Goal: Task Accomplishment & Management: Manage account settings

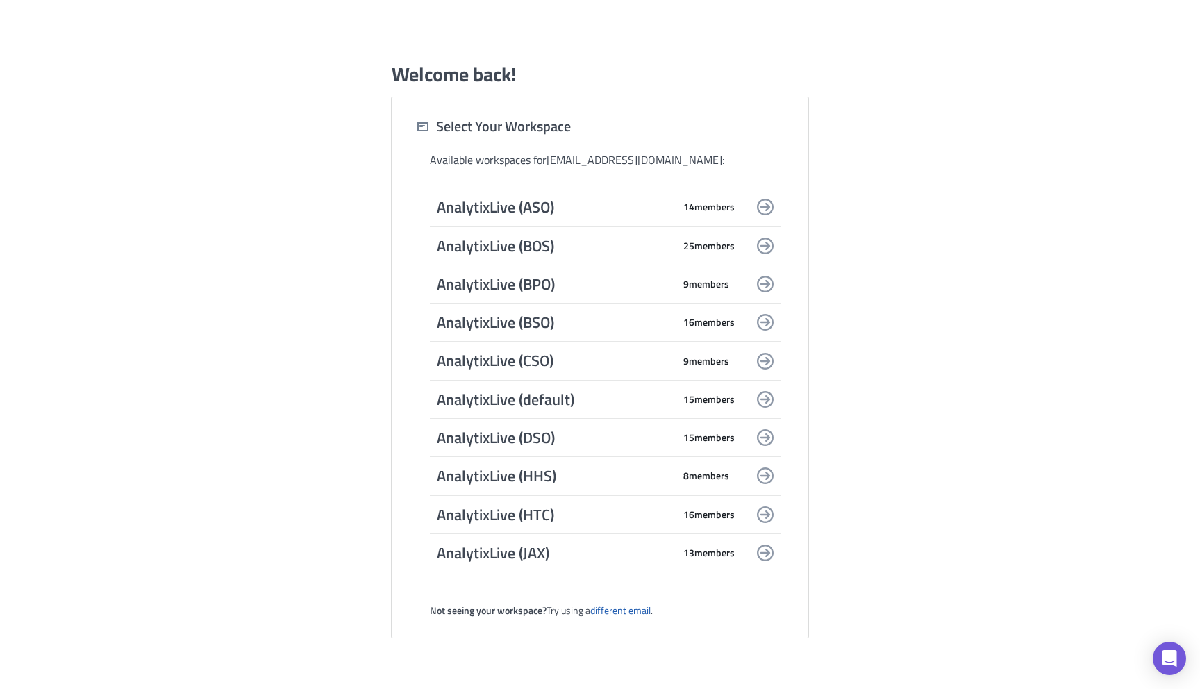
scroll to position [1730, 0]
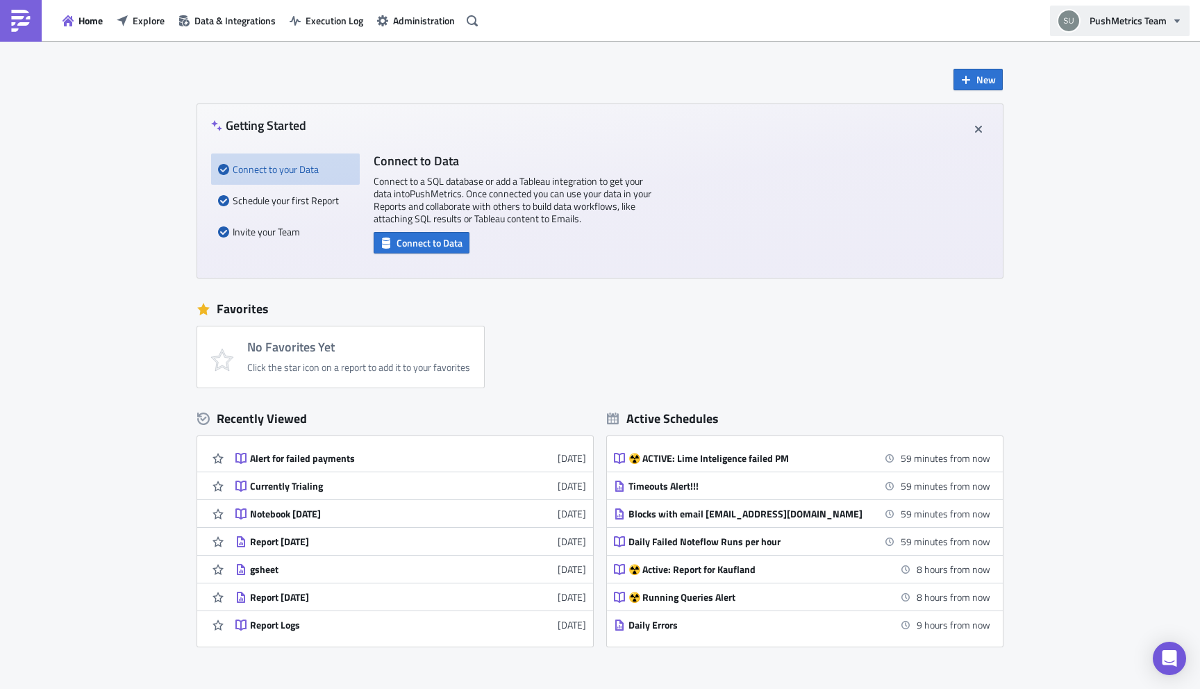
click at [1144, 28] on button "PushMetrics Team" at bounding box center [1120, 21] width 140 height 31
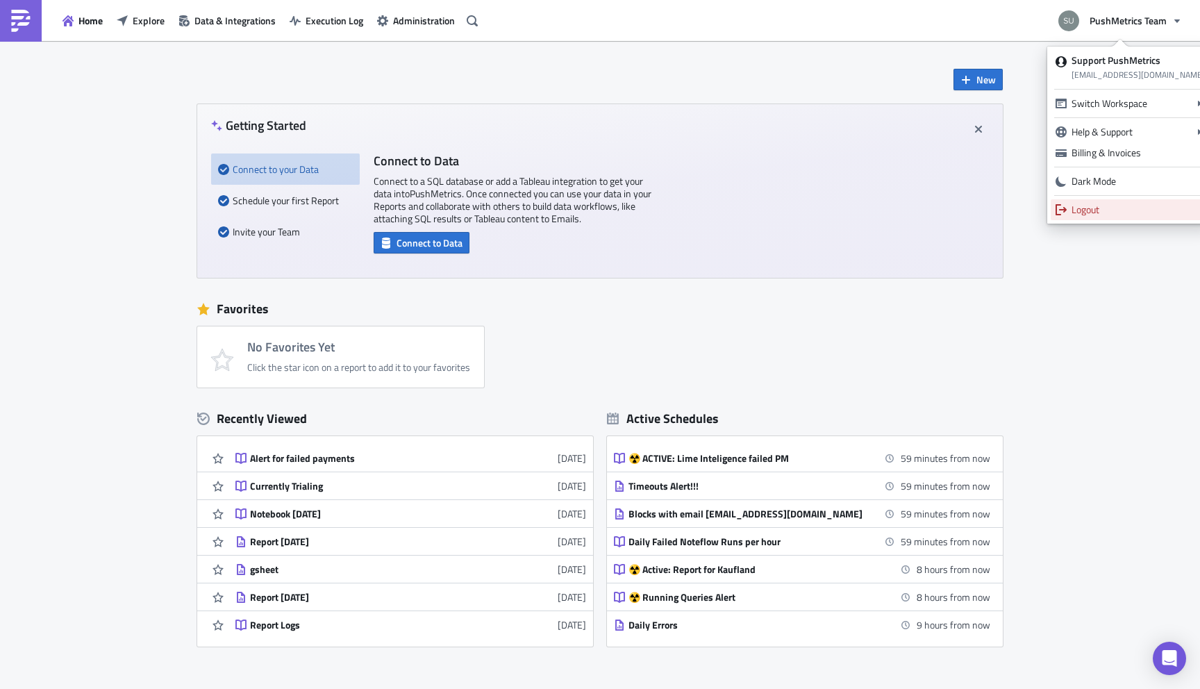
click at [1112, 211] on div "Logout" at bounding box center [1137, 210] width 133 height 14
